Goal: Transaction & Acquisition: Download file/media

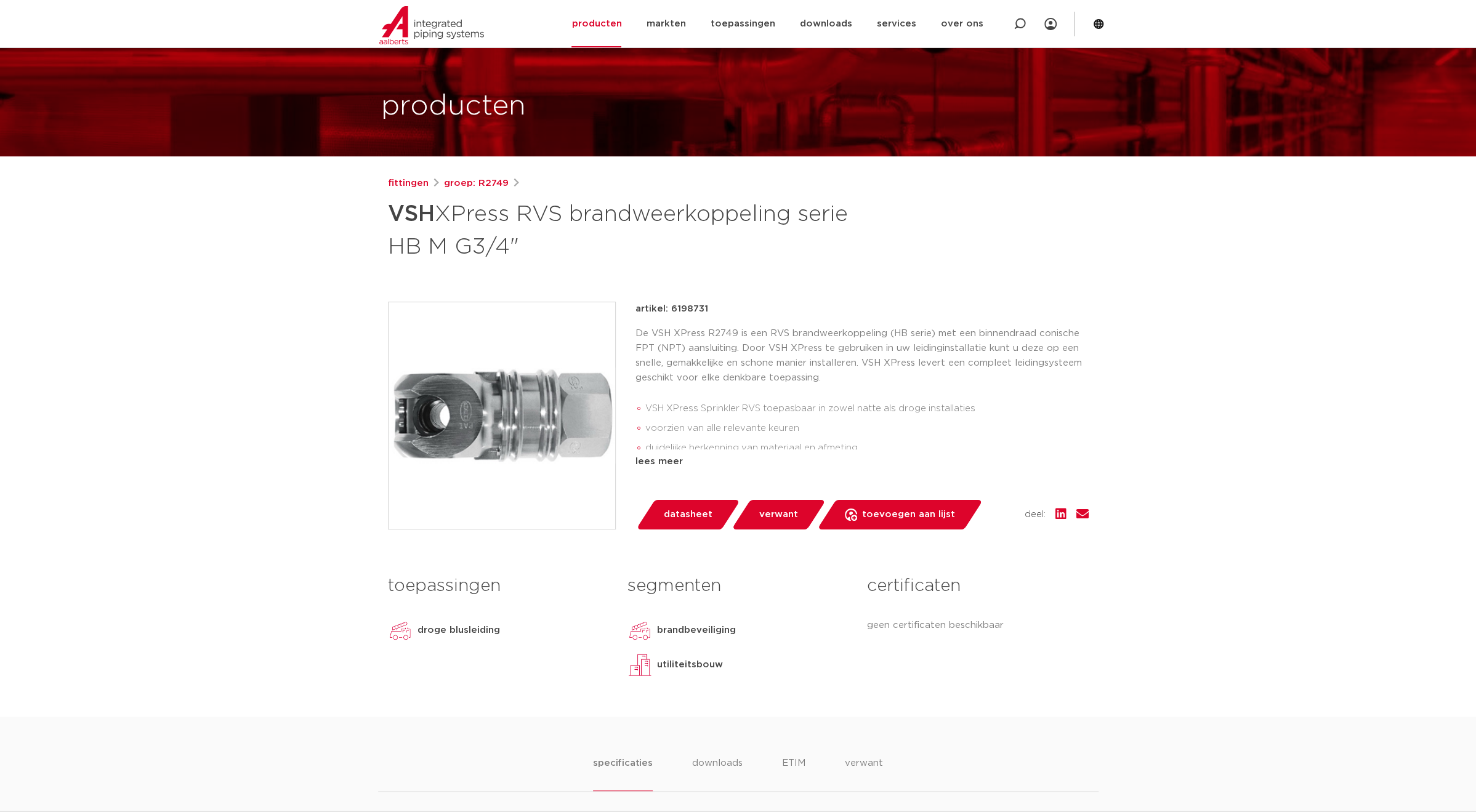
scroll to position [62, 0]
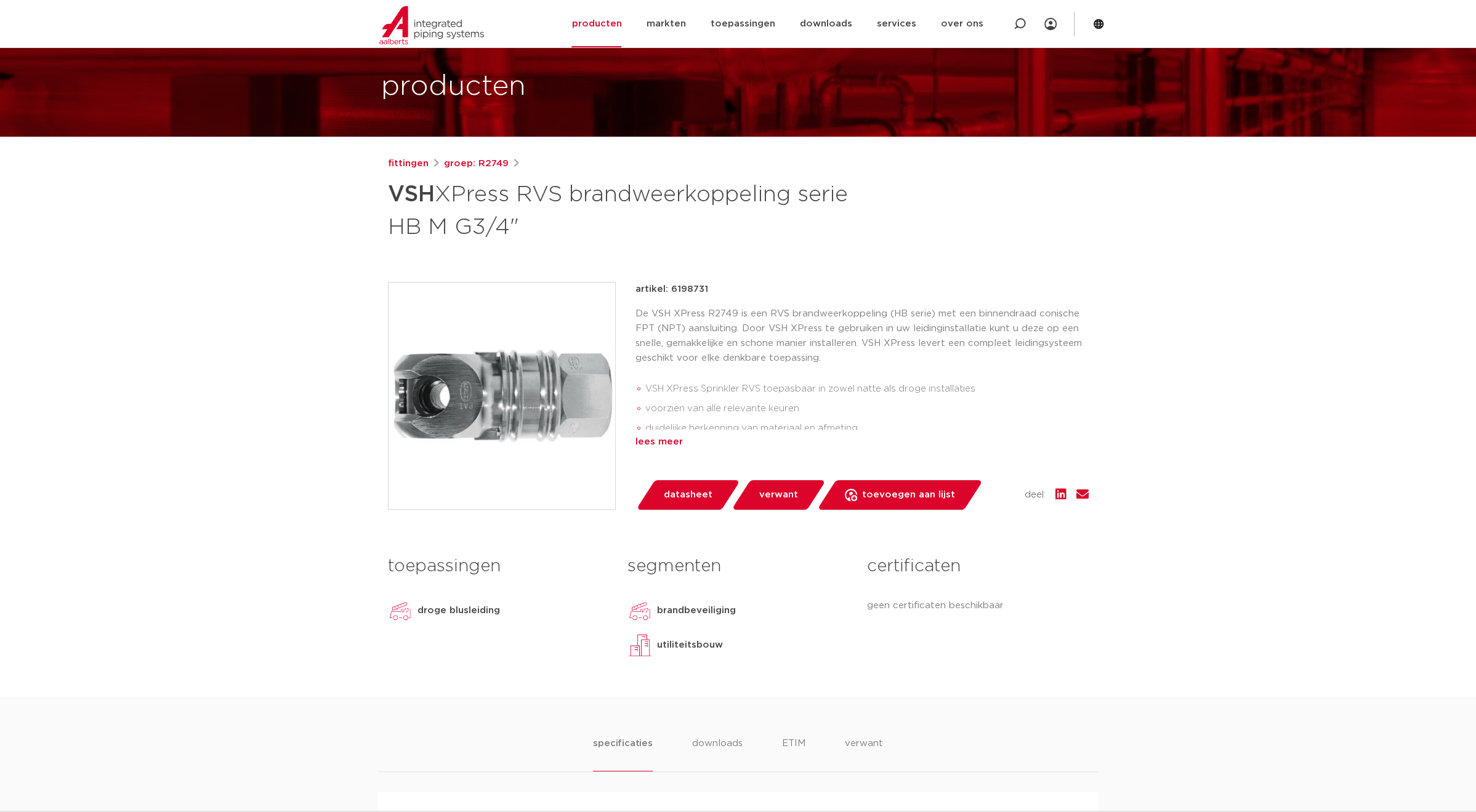
click at [649, 440] on div "lees meer" at bounding box center [862, 442] width 454 height 15
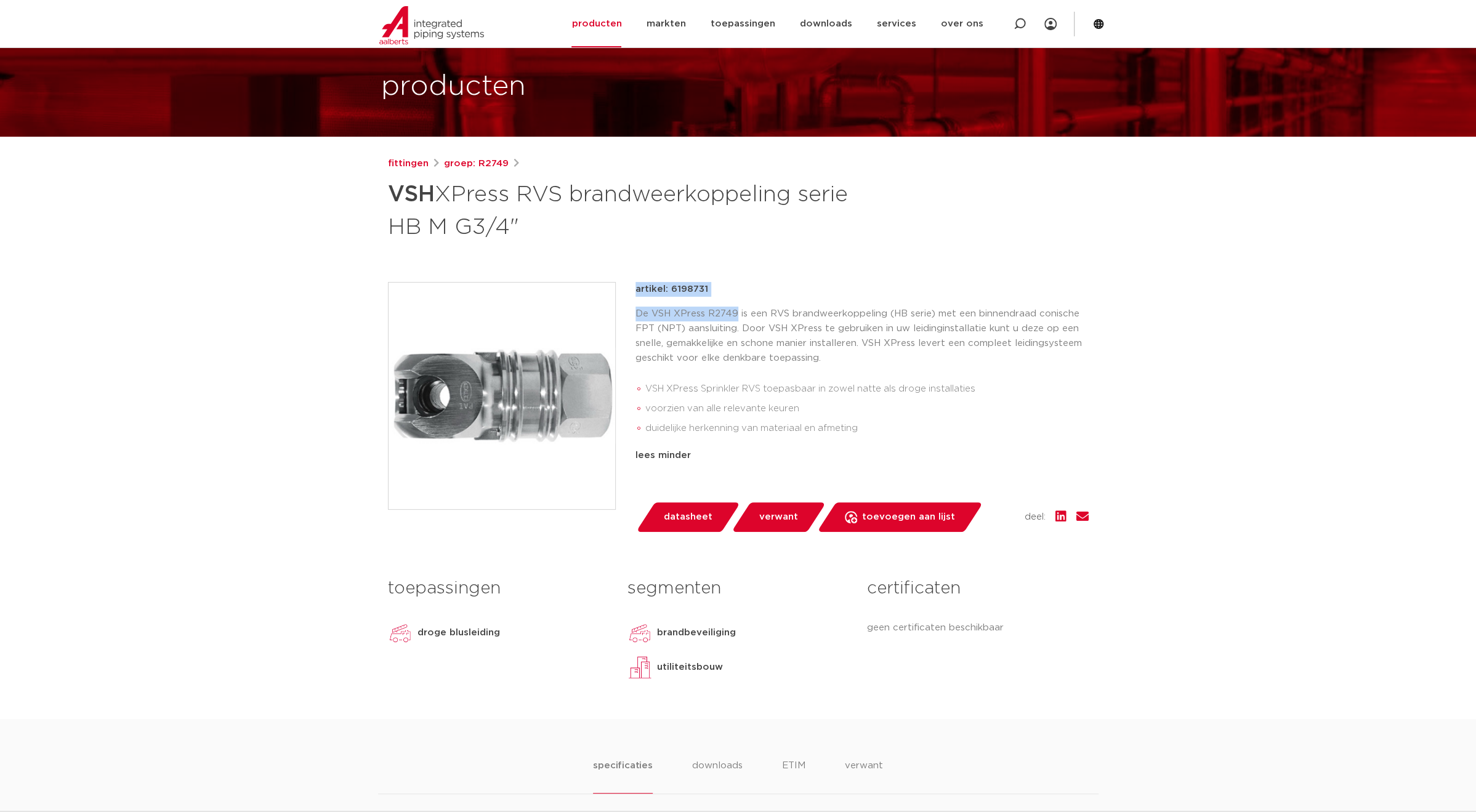
drag, startPoint x: 735, startPoint y: 315, endPoint x: 621, endPoint y: 310, distance: 114.1
click at [621, 310] on div "artikel: 6198731 De VSH XPress R2749 is een RVS brandweerkoppeling (HB serie) m…" at bounding box center [738, 407] width 701 height 250
click at [625, 310] on div "artikel: 6198731 De VSH XPress R2749 is een RVS brandweerkoppeling (HB serie) m…" at bounding box center [738, 407] width 701 height 250
click at [701, 304] on div "artikel: 6198731 De VSH XPress R2749 is een RVS brandweerkoppeling (HB serie) m…" at bounding box center [862, 393] width 454 height 221
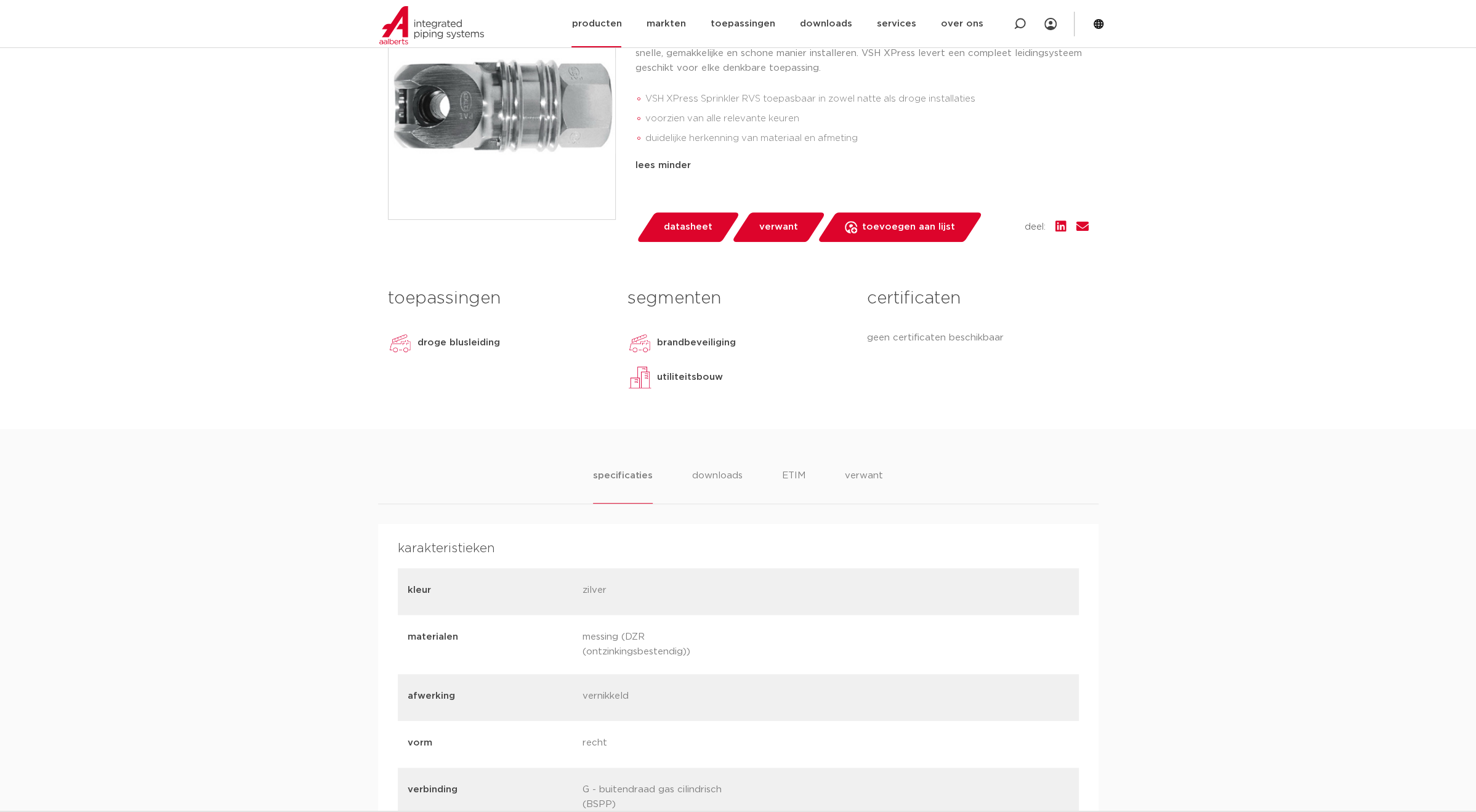
scroll to position [228, 0]
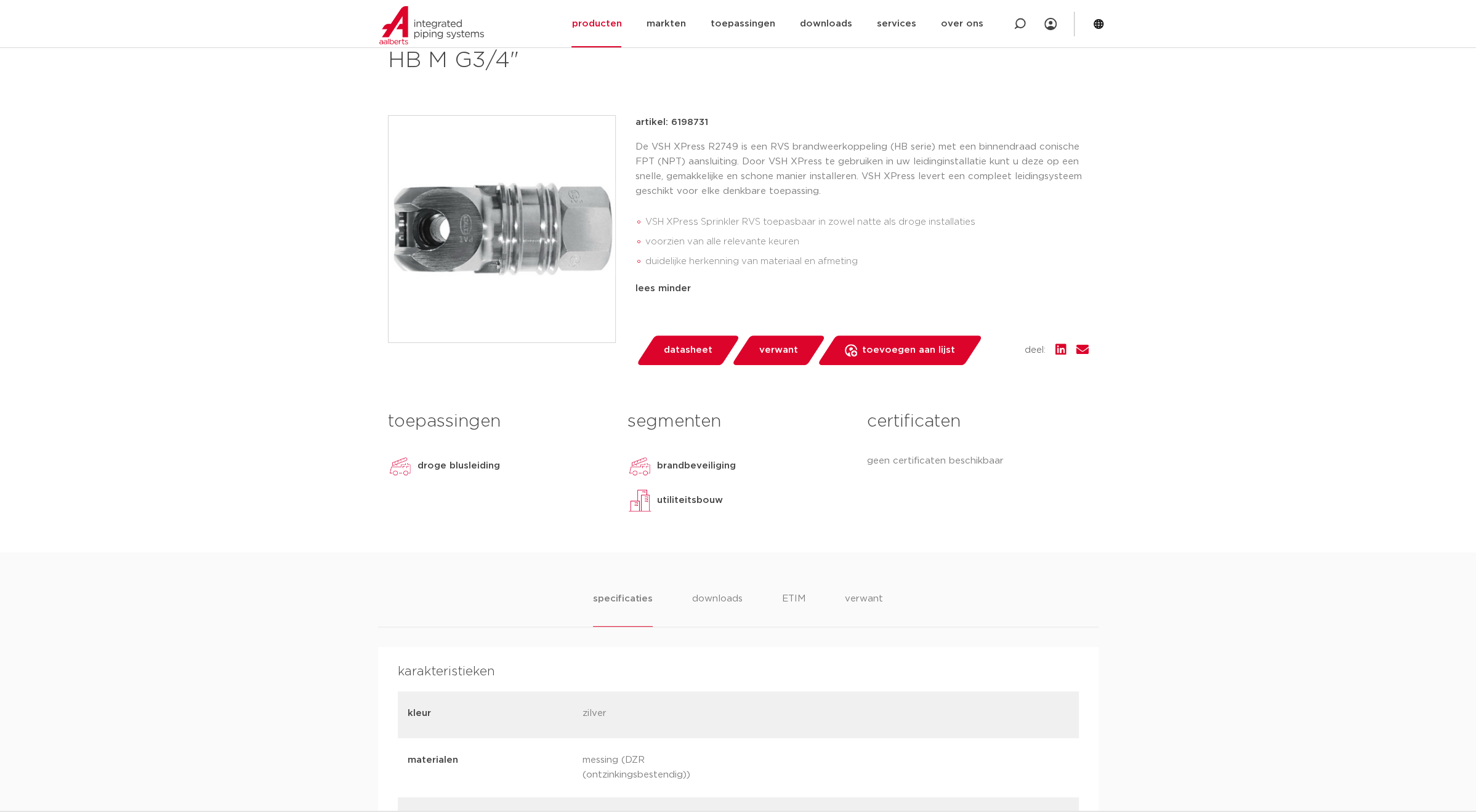
click at [684, 348] on span "datasheet" at bounding box center [688, 350] width 49 height 20
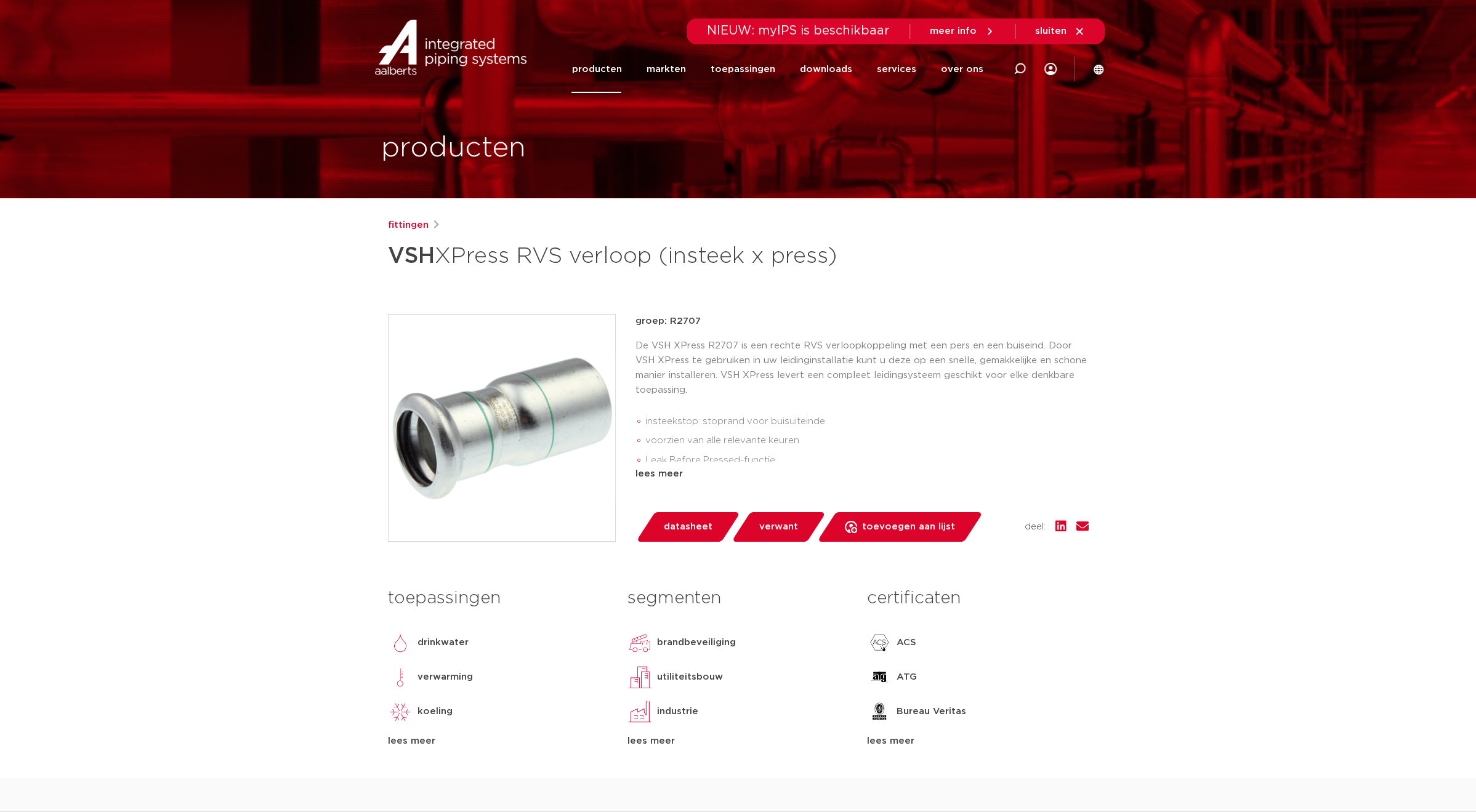
click at [669, 523] on span "datasheet" at bounding box center [688, 527] width 49 height 20
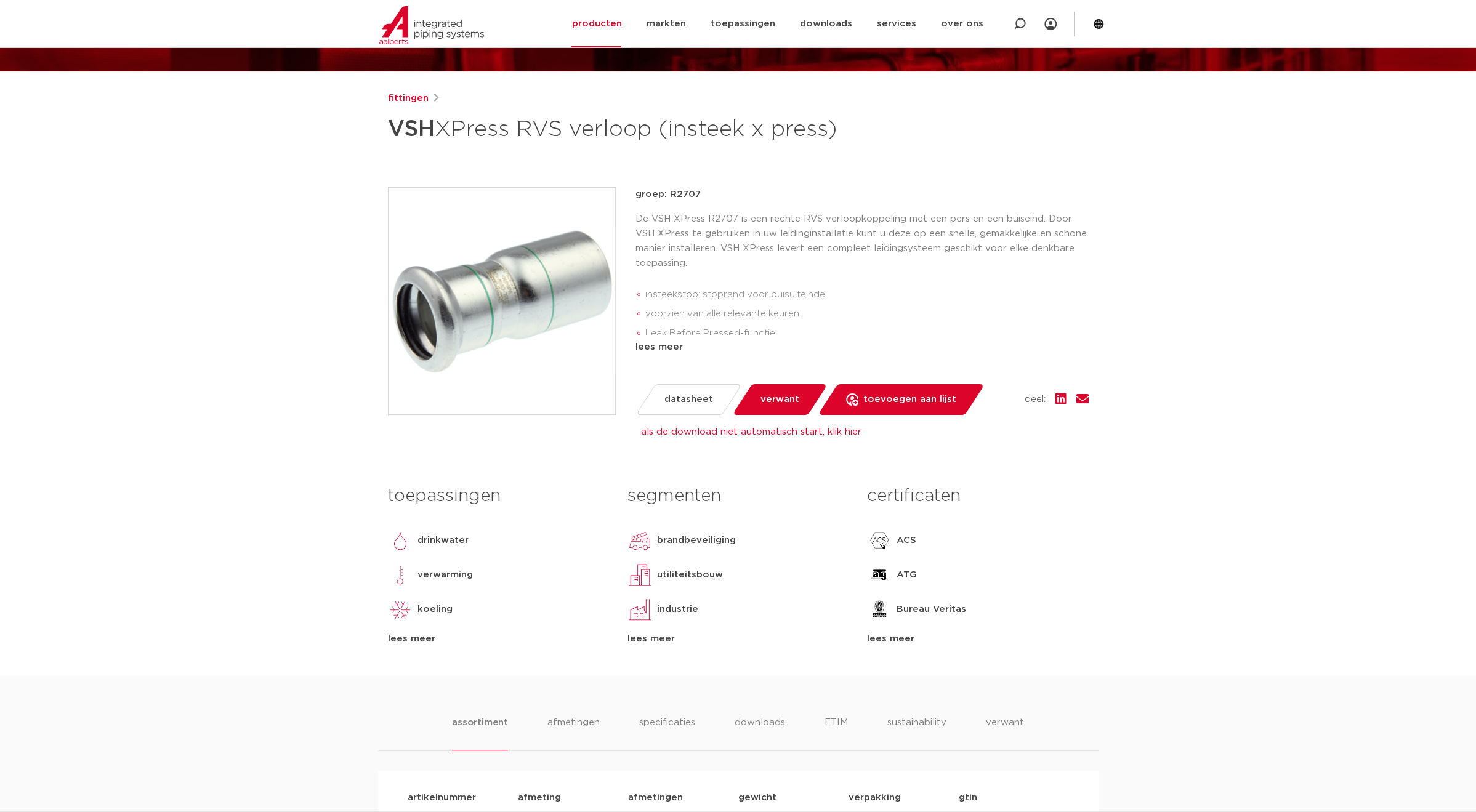
scroll to position [123, 0]
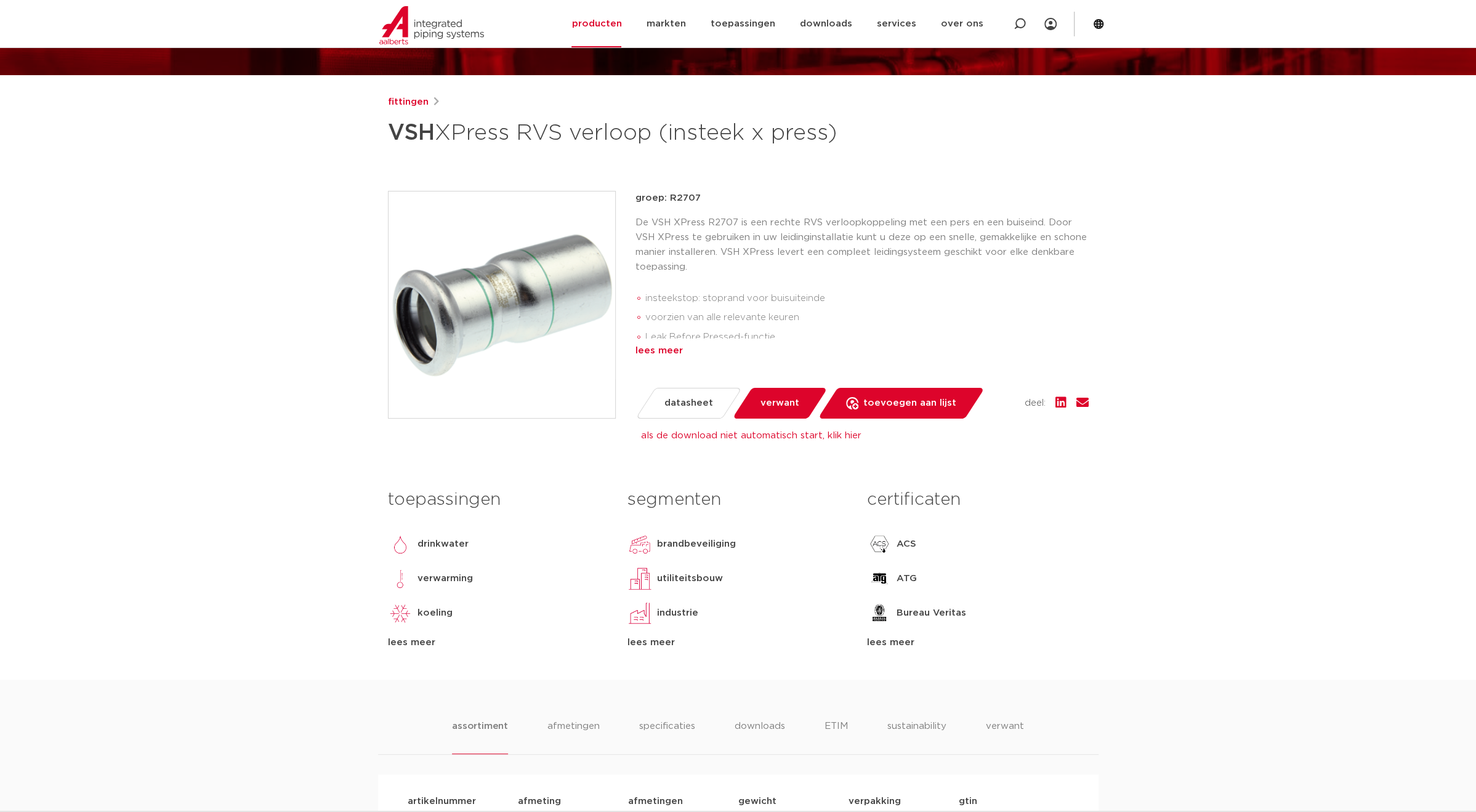
click at [664, 353] on div "lees meer" at bounding box center [862, 351] width 454 height 15
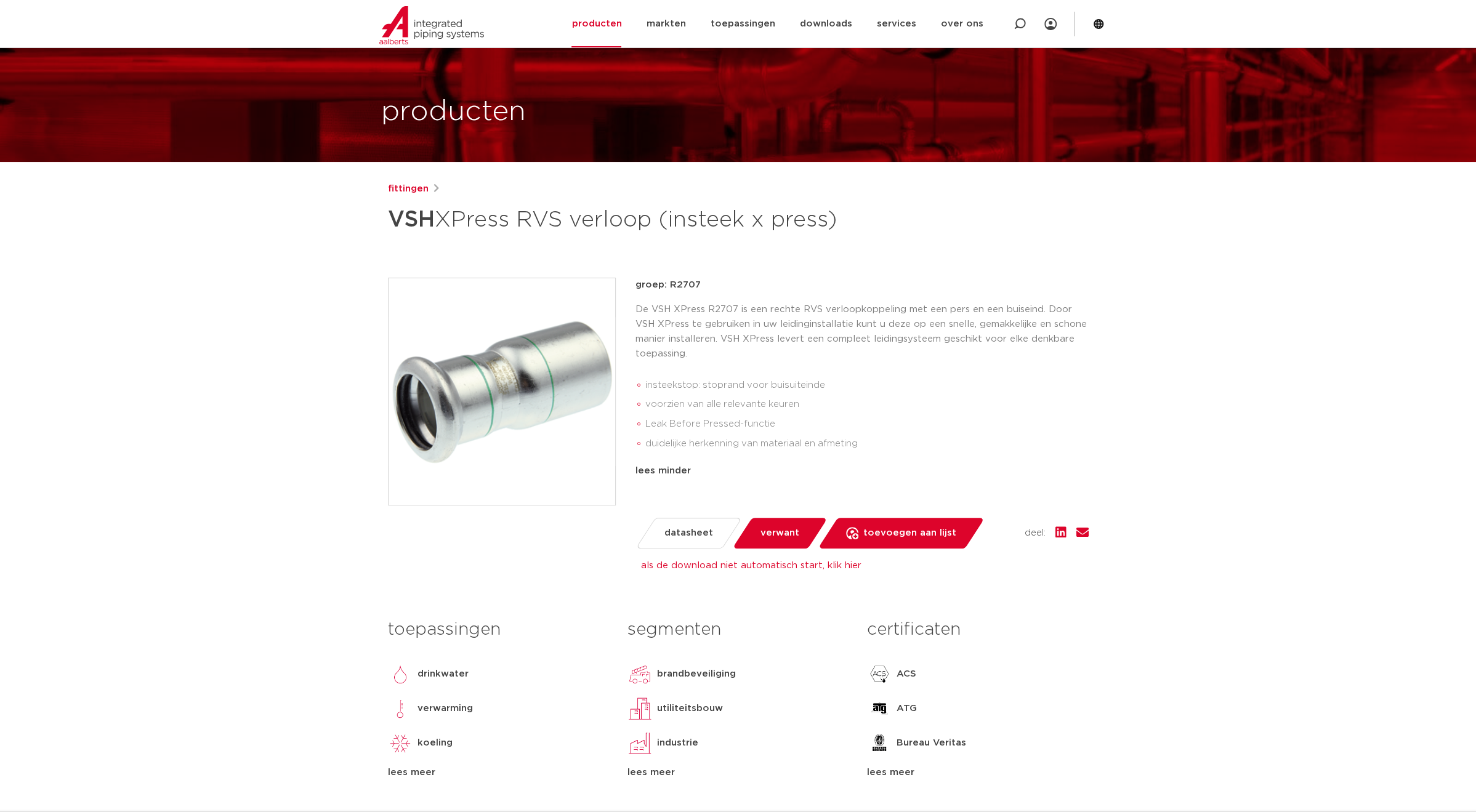
scroll to position [0, 0]
